Goal: Find specific page/section: Find specific page/section

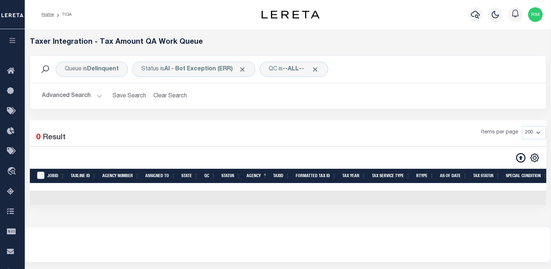
select select "200"
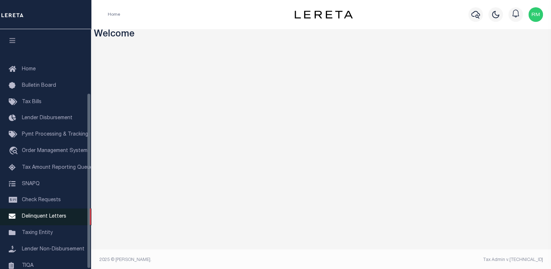
scroll to position [87, 0]
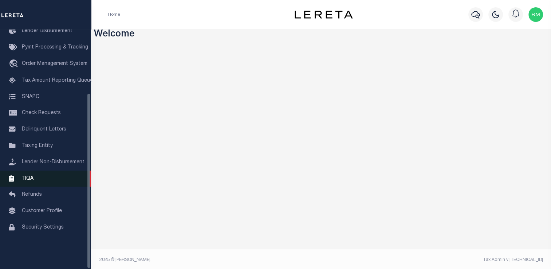
click at [27, 178] on link "TIQA" at bounding box center [45, 178] width 91 height 16
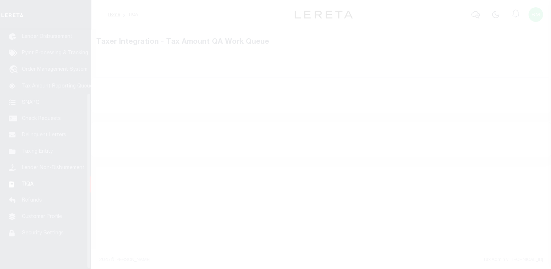
scroll to position [87, 0]
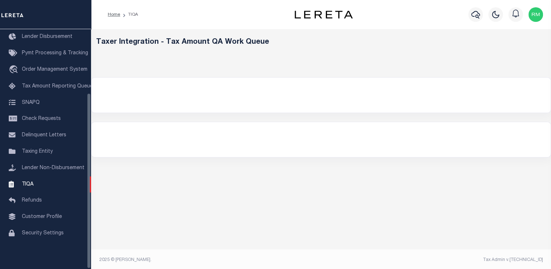
select select "200"
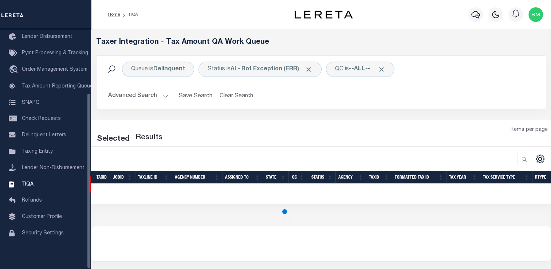
select select "200"
